Goal: Navigation & Orientation: Understand site structure

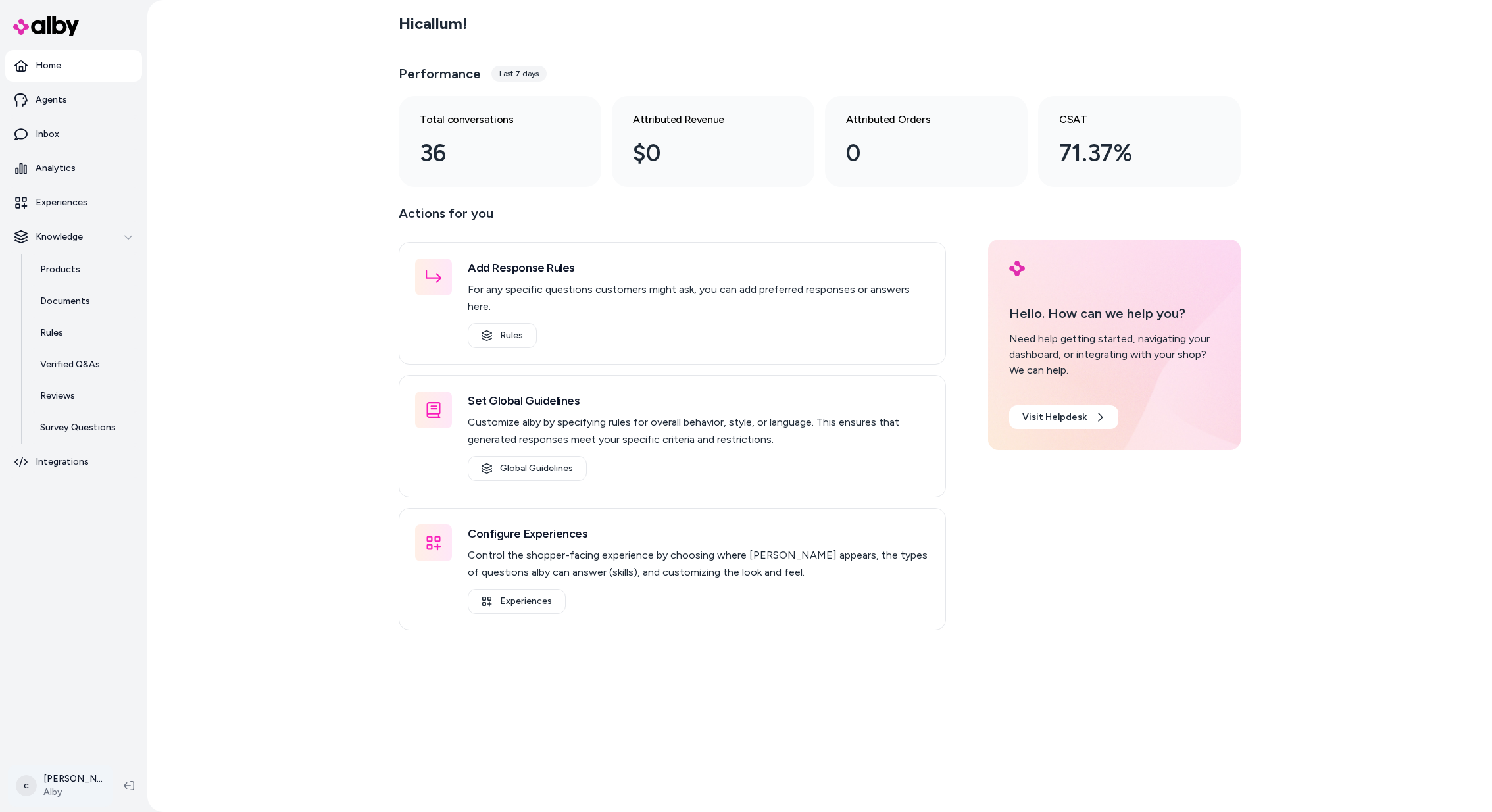
click at [54, 781] on html "Home Agents Inbox Analytics Experiences Knowledge Products Documents Rules Veri…" at bounding box center [746, 406] width 1492 height 812
click at [108, 600] on div "Shortcuts ⌘K" at bounding box center [91, 597] width 156 height 31
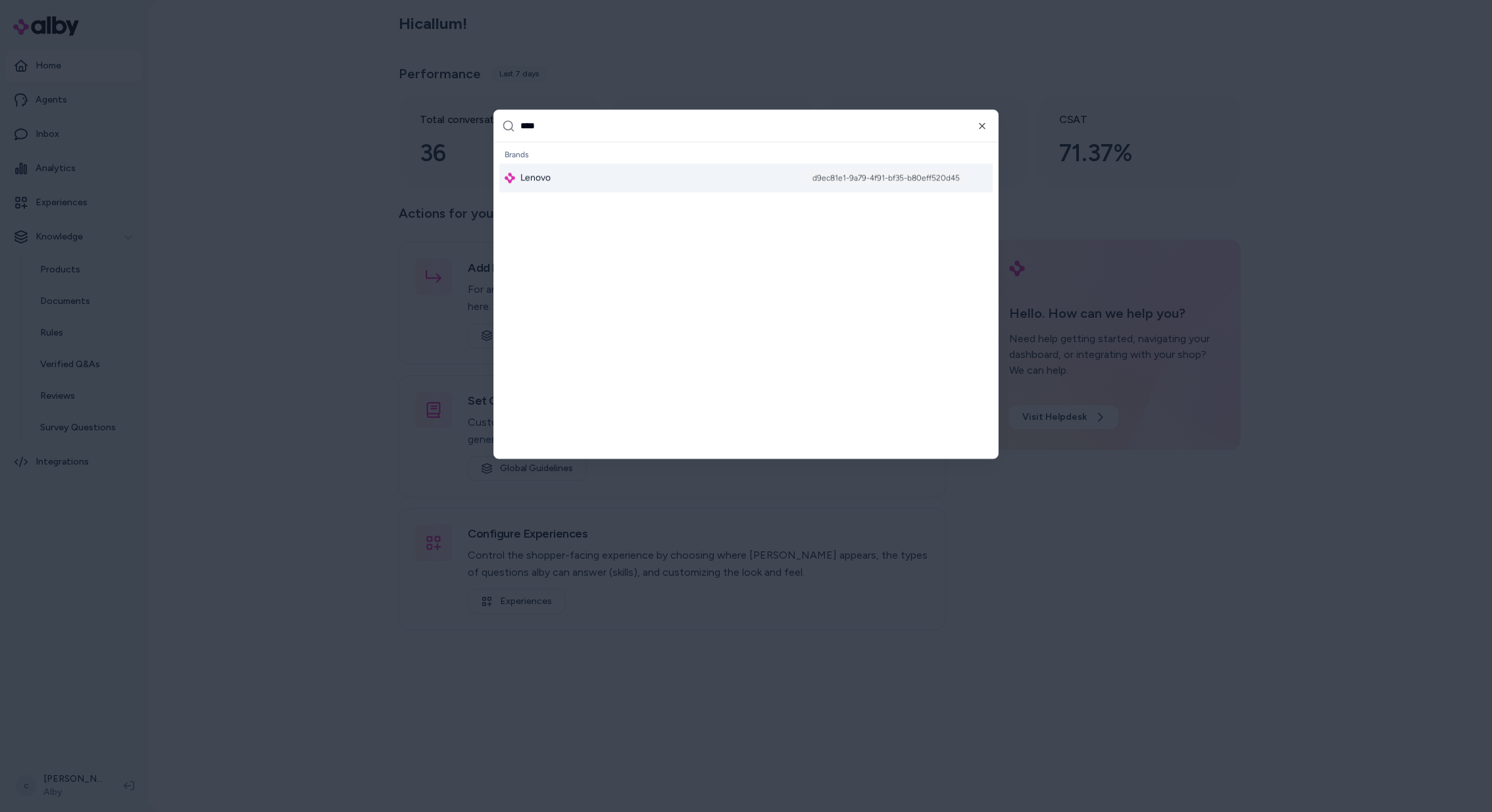
type input "****"
click at [573, 174] on div "Lenovo d9ec81e1-9a79-4f91-bf35-b80eff520d45" at bounding box center [746, 177] width 493 height 29
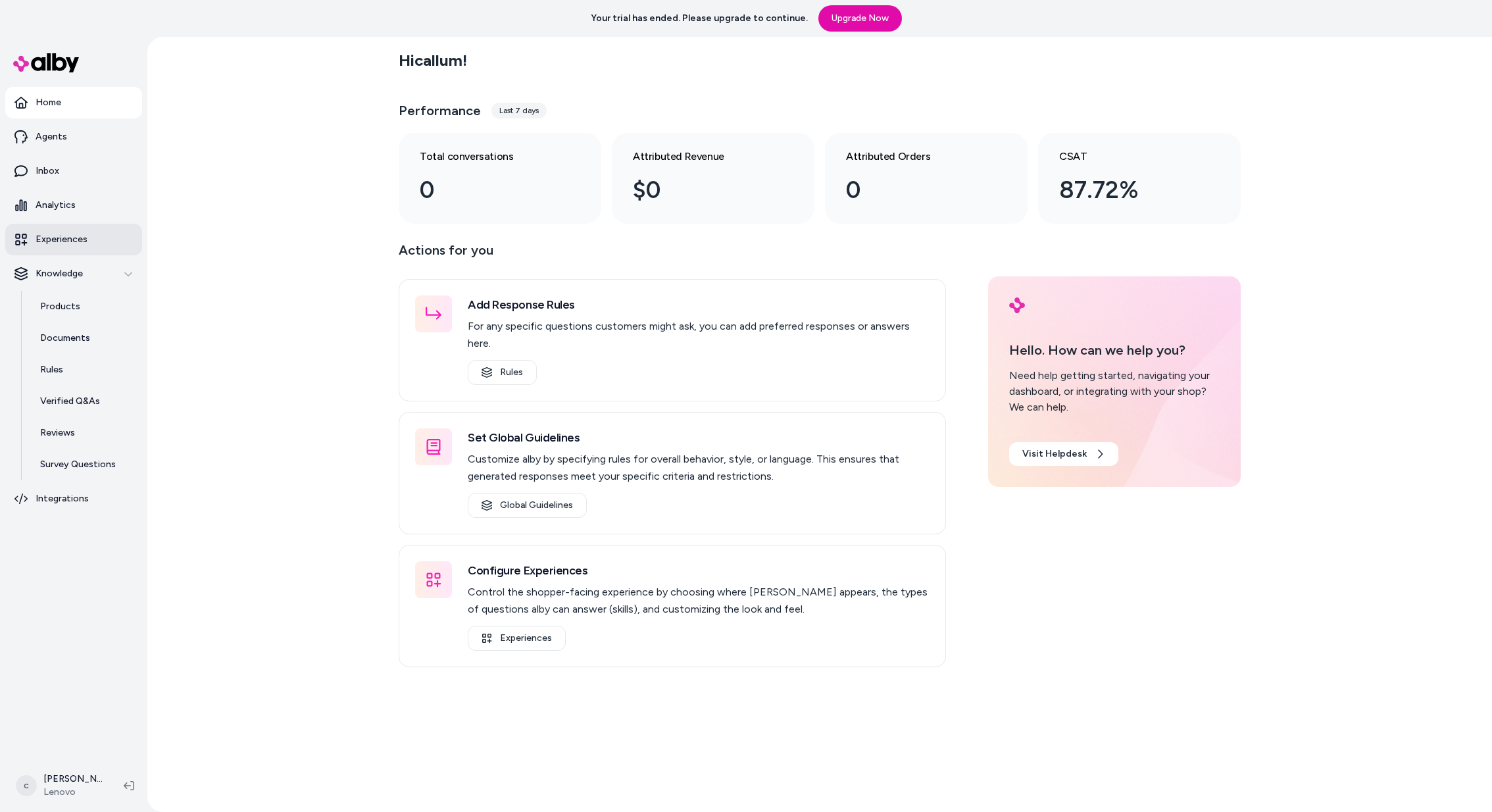
click at [88, 246] on link "Experiences" at bounding box center [73, 240] width 137 height 31
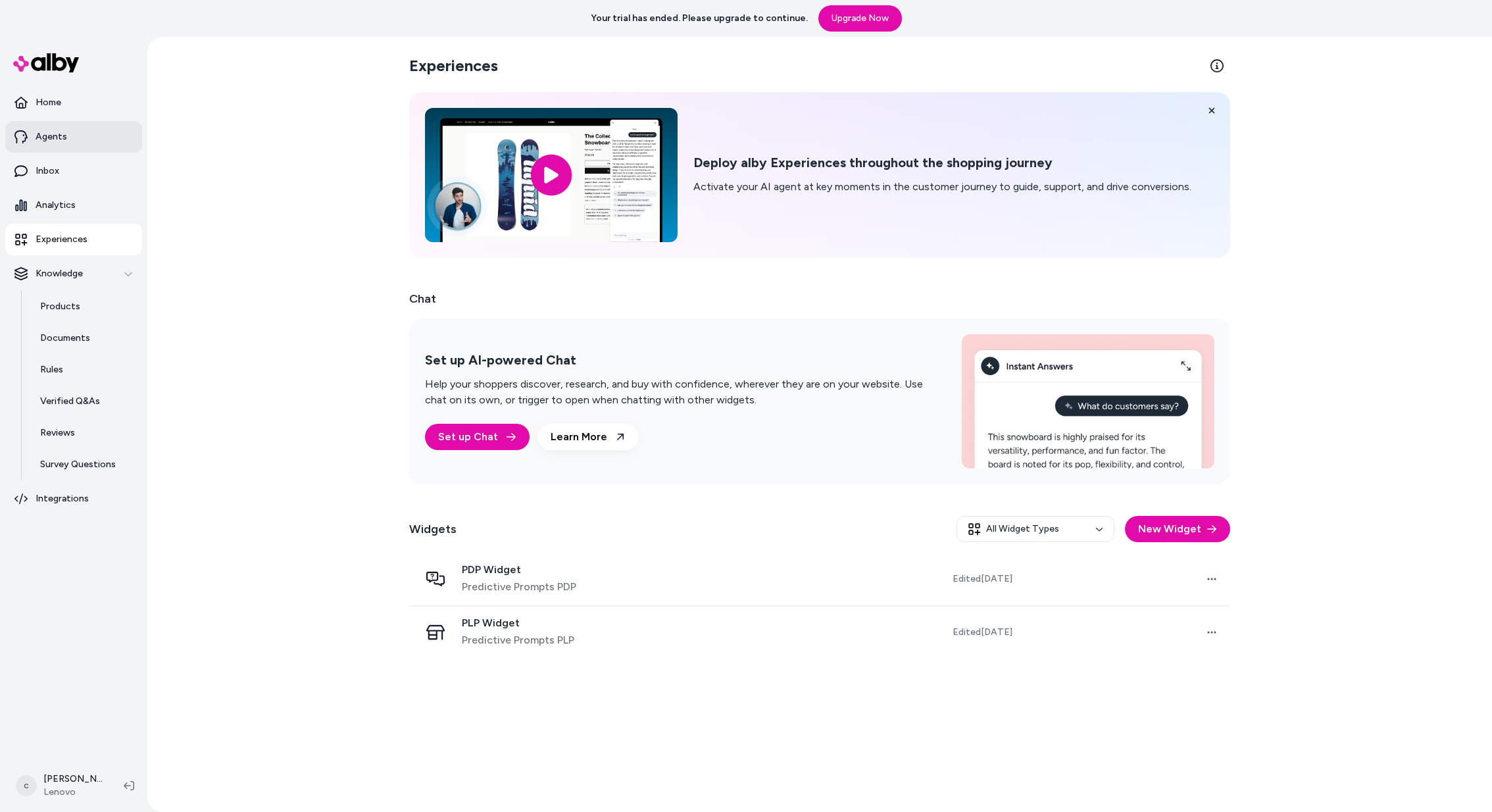
click at [67, 132] on link "Agents" at bounding box center [73, 137] width 137 height 31
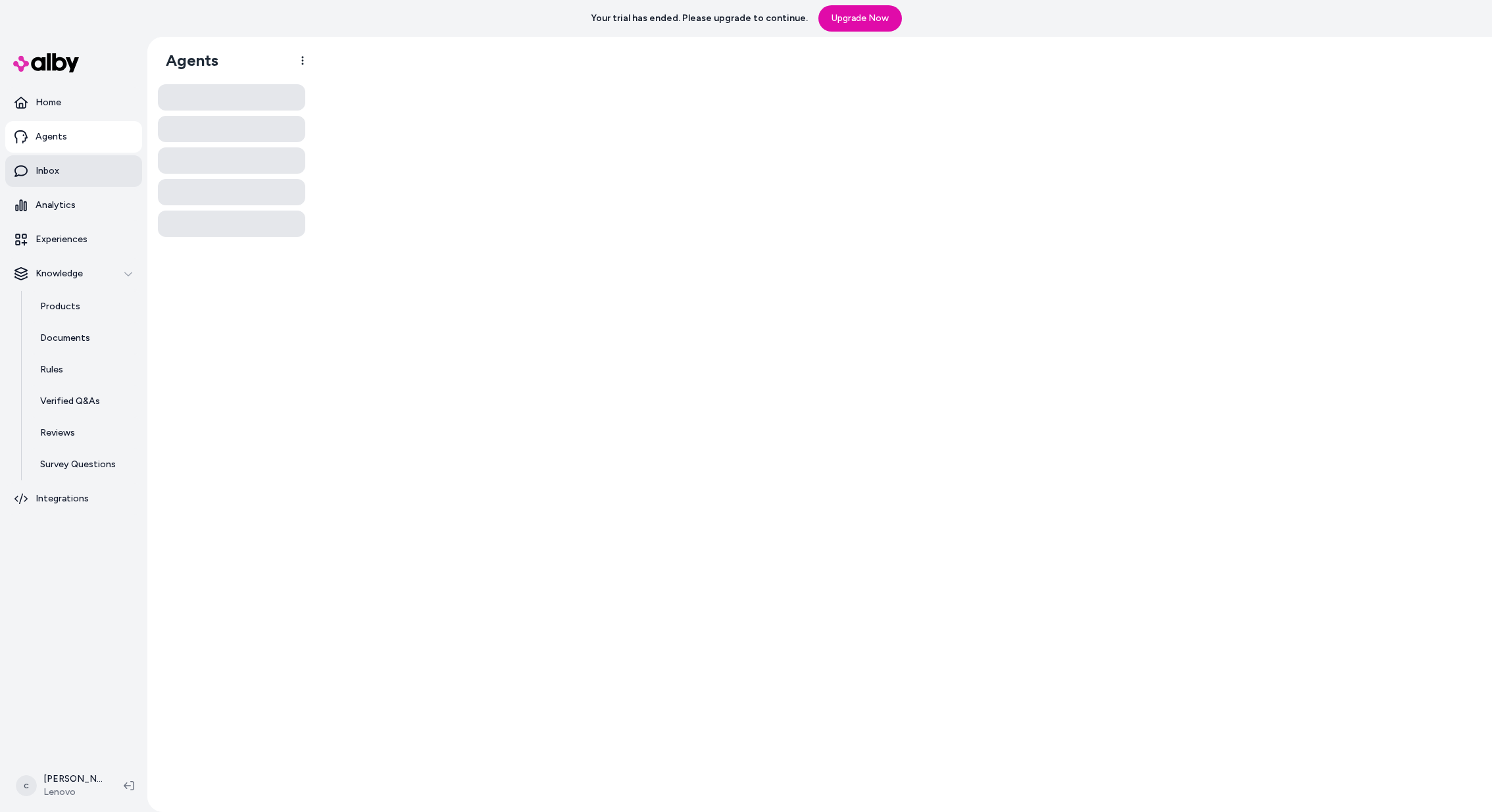
click at [61, 169] on link "Inbox" at bounding box center [73, 170] width 137 height 31
